Goal: Information Seeking & Learning: Understand process/instructions

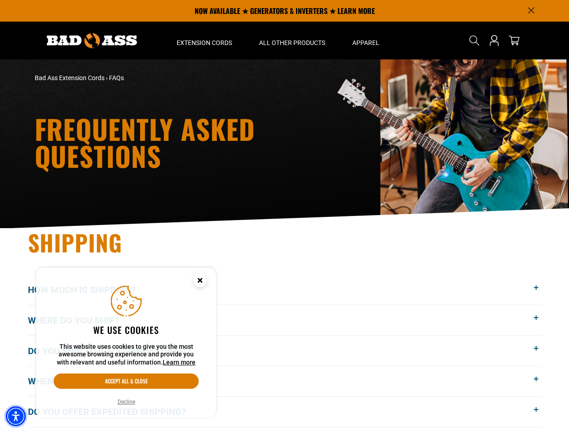
click at [16, 417] on img "Accessibility Menu" at bounding box center [16, 417] width 20 height 20
